Goal: Transaction & Acquisition: Book appointment/travel/reservation

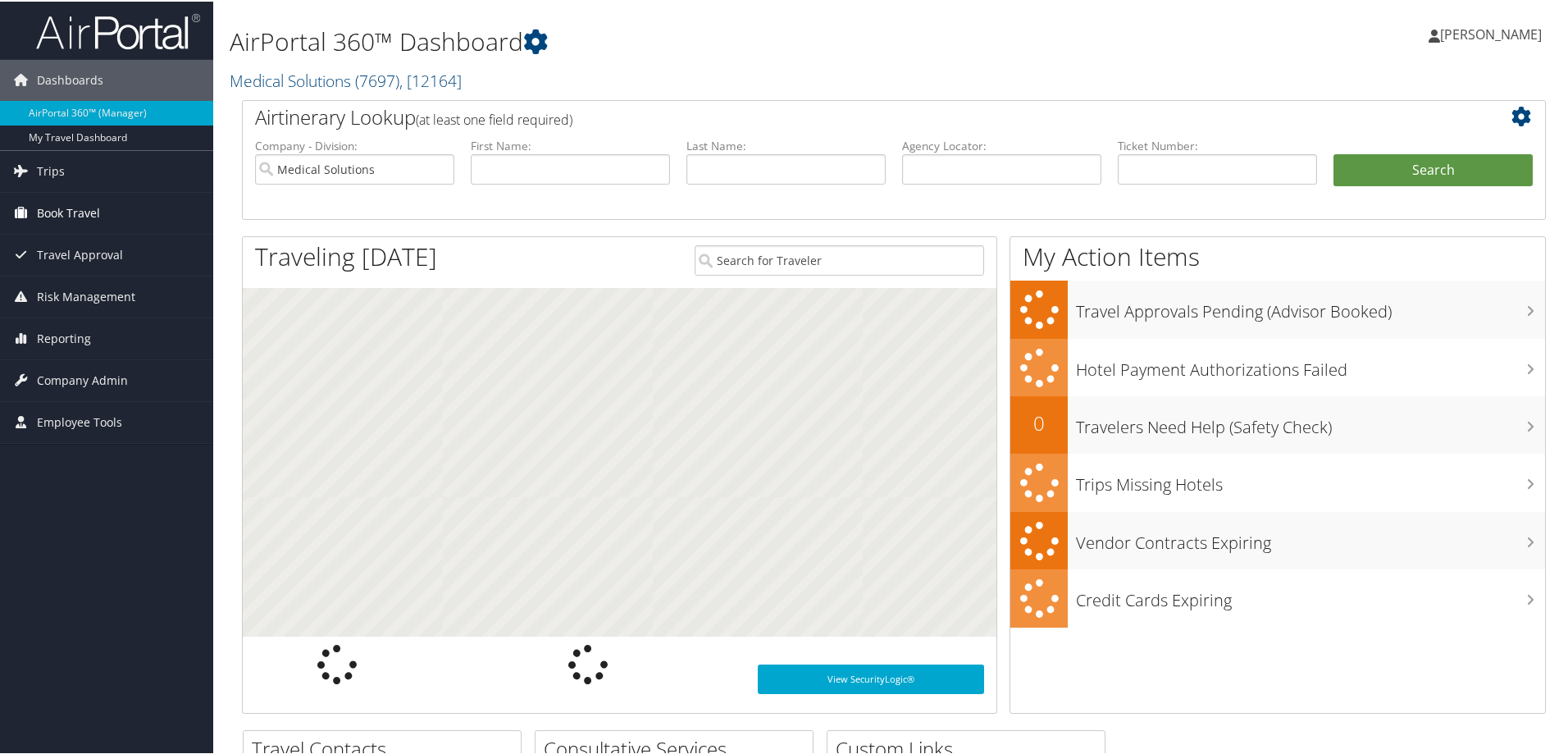
click at [62, 216] on span "Book Travel" at bounding box center [69, 212] width 63 height 41
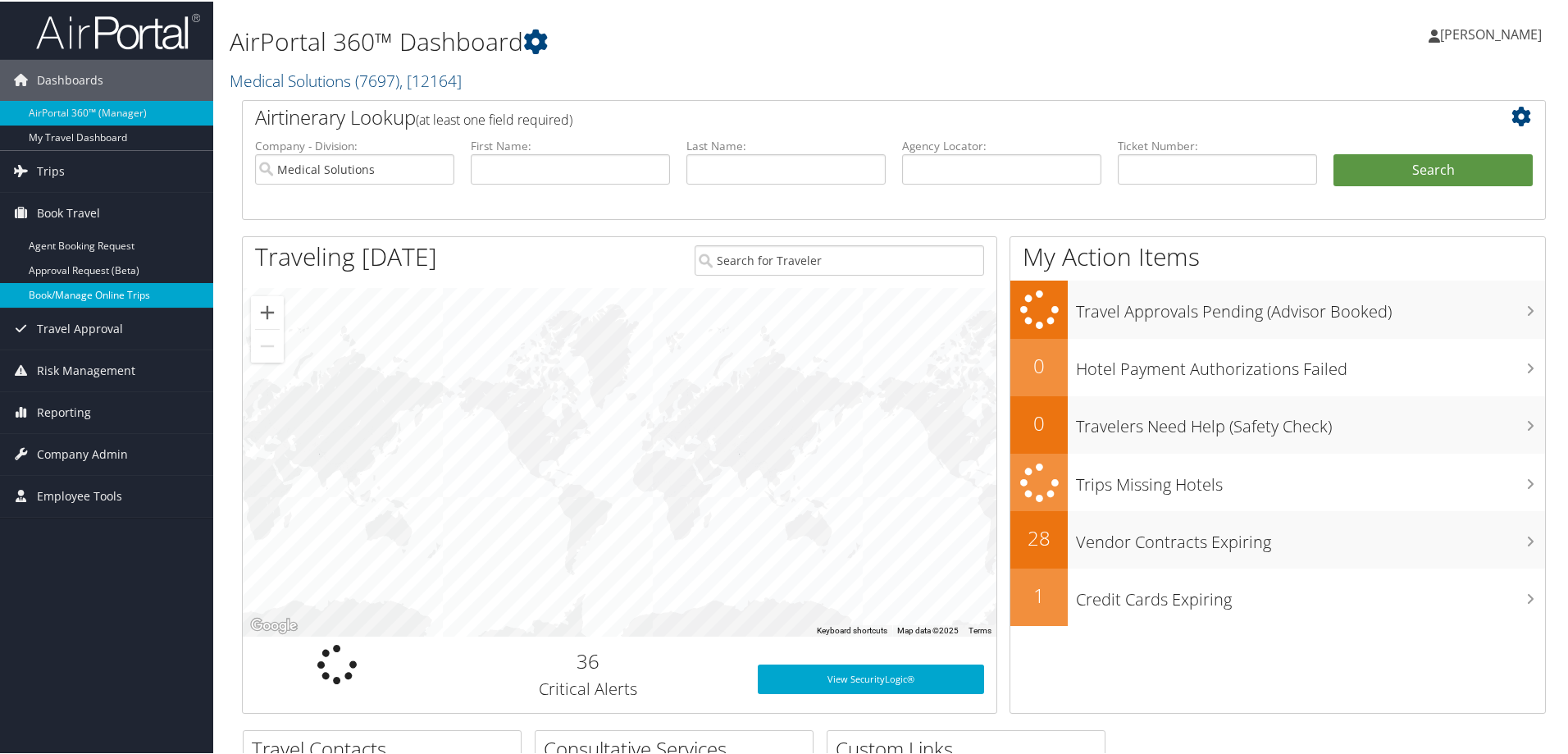
click at [72, 288] on link "Book/Manage Online Trips" at bounding box center [106, 293] width 213 height 25
